Goal: Navigation & Orientation: Go to known website

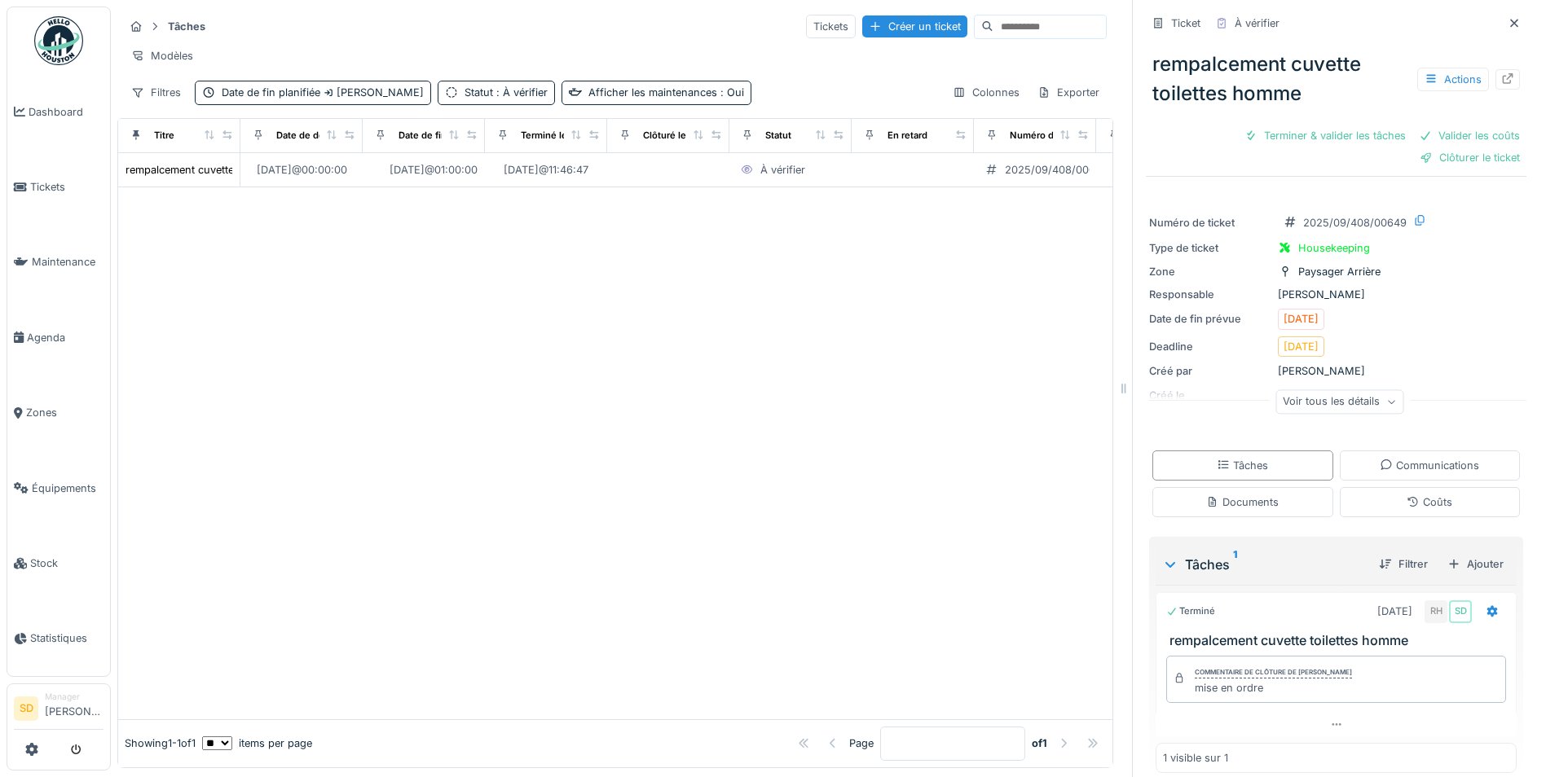
click at [60, 45] on img at bounding box center [58, 40] width 49 height 49
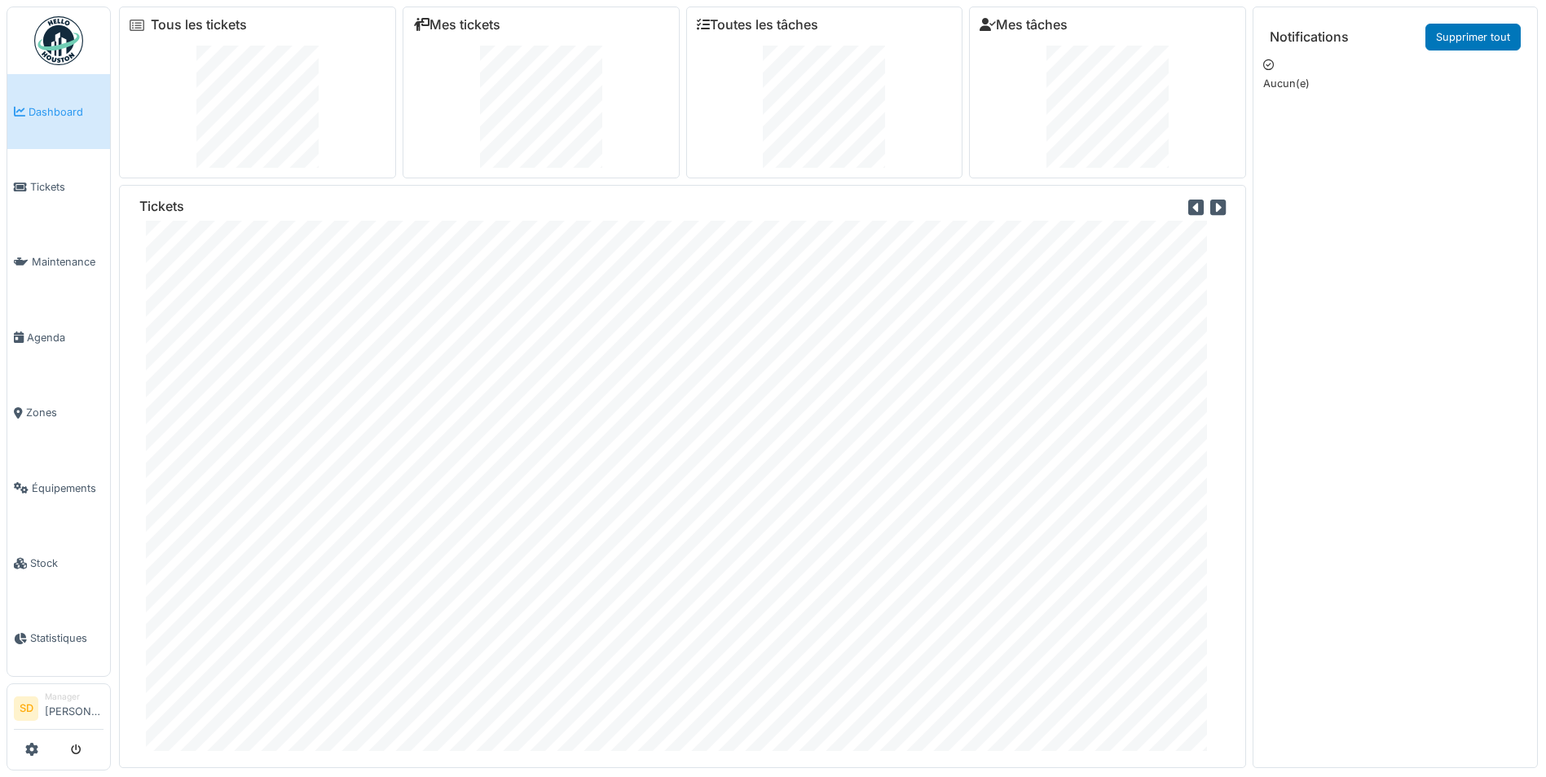
click at [43, 37] on img at bounding box center [58, 40] width 49 height 49
